Goal: Register for event/course

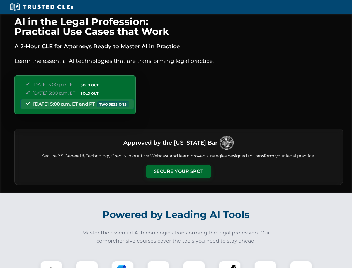
click at [179, 171] on button "Secure Your Spot" at bounding box center [178, 171] width 65 height 13
click at [51, 264] on img at bounding box center [51, 272] width 16 height 16
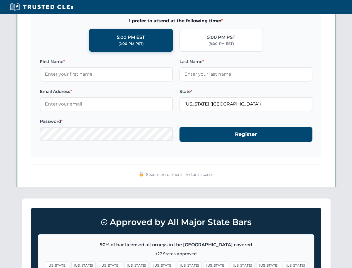
click at [204, 264] on span "[US_STATE]" at bounding box center [216, 265] width 24 height 8
click at [257, 264] on span "[US_STATE]" at bounding box center [269, 265] width 24 height 8
